Goal: Check status: Check status

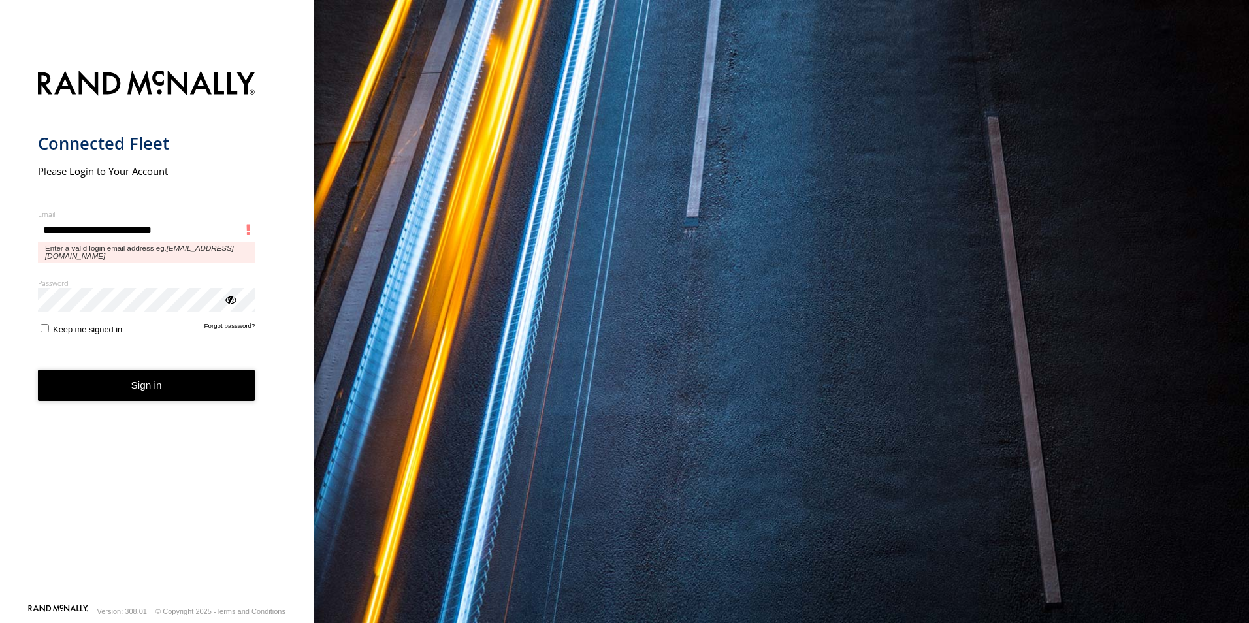
type input "**********"
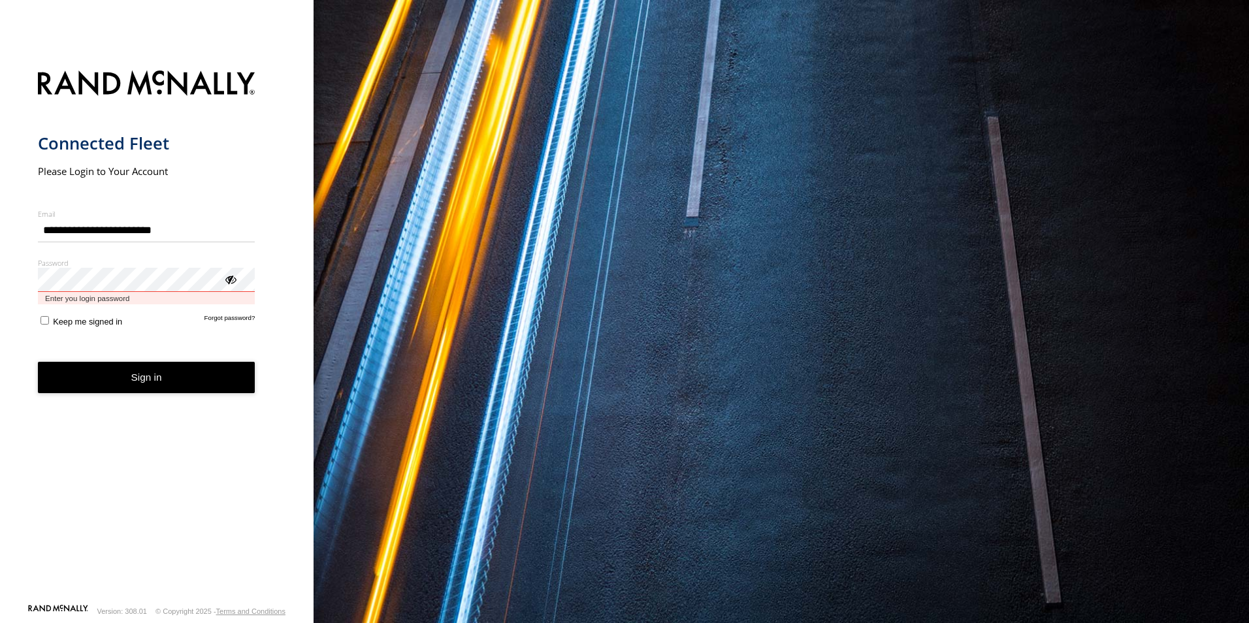
click at [38, 362] on button "Sign in" at bounding box center [146, 378] width 217 height 32
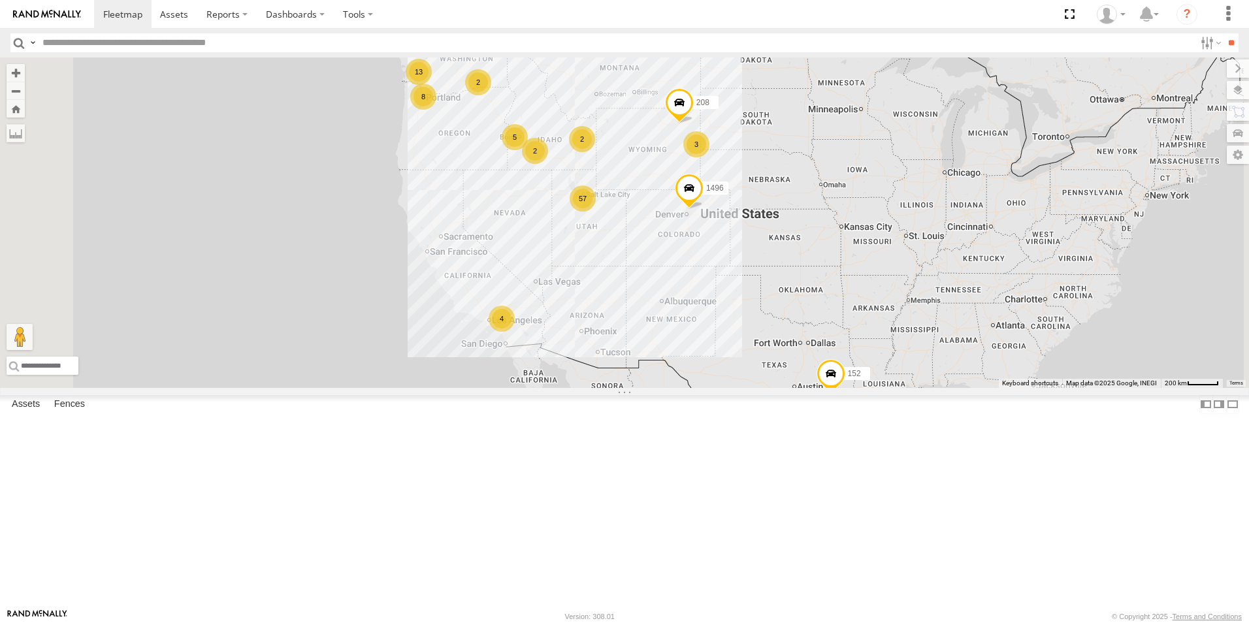
click at [0, 0] on div "Video" at bounding box center [0, 0] width 0 height 0
click at [709, 157] on div "3" at bounding box center [696, 144] width 26 height 26
